Goal: Check status: Check status

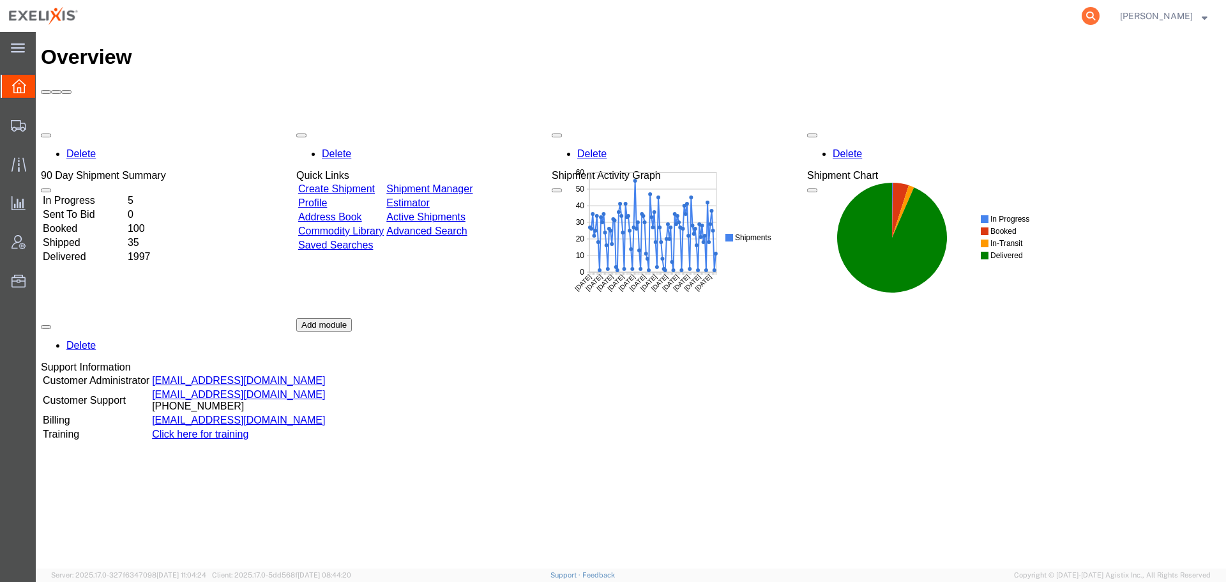
click at [1089, 14] on icon at bounding box center [1090, 16] width 18 height 18
click at [839, 21] on input "search" at bounding box center [887, 16] width 388 height 31
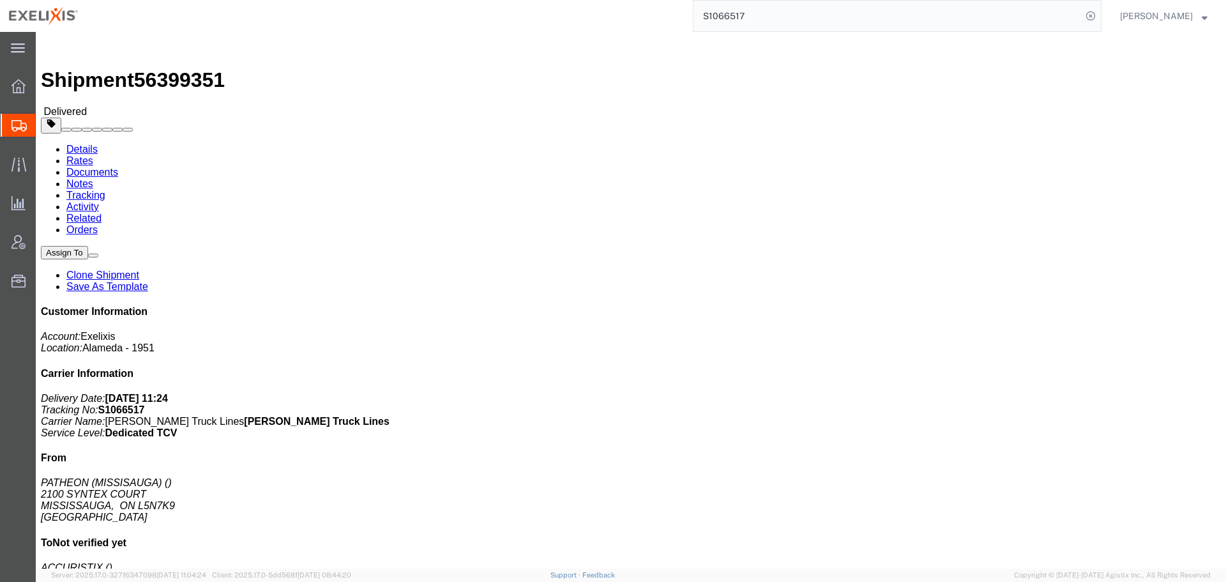
drag, startPoint x: 758, startPoint y: 23, endPoint x: 560, endPoint y: 23, distance: 197.9
click at [560, 23] on div "S1066517" at bounding box center [594, 16] width 1014 height 32
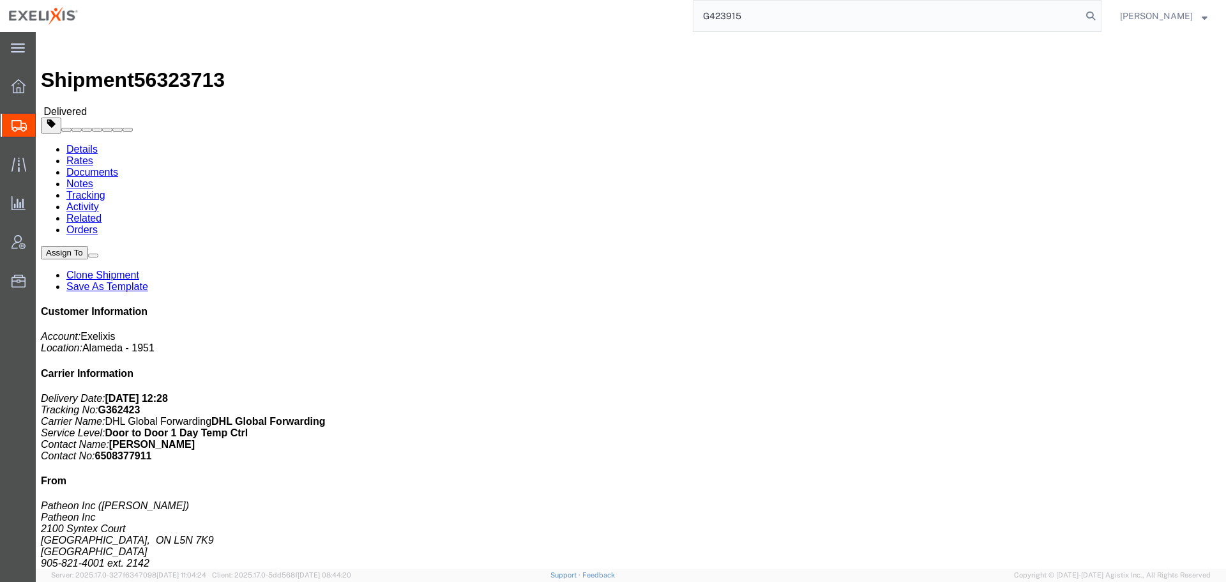
type input "G423915"
